Goal: Information Seeking & Learning: Learn about a topic

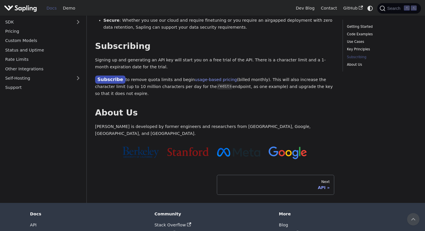
scroll to position [464, 0]
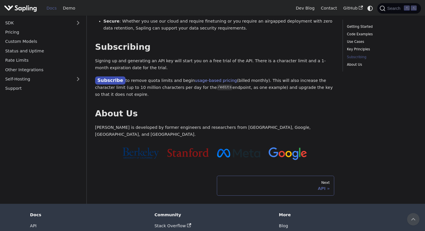
click at [326, 186] on div "API" at bounding box center [275, 188] width 109 height 5
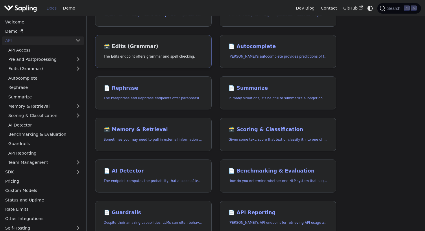
scroll to position [76, 0]
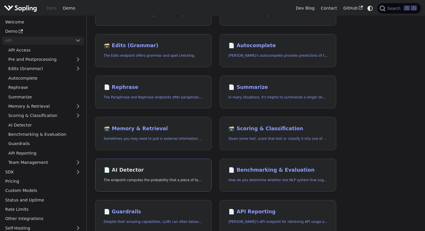
click at [178, 167] on h2 "📄️ AI Detector" at bounding box center [153, 170] width 99 height 6
